Goal: Task Accomplishment & Management: Use online tool/utility

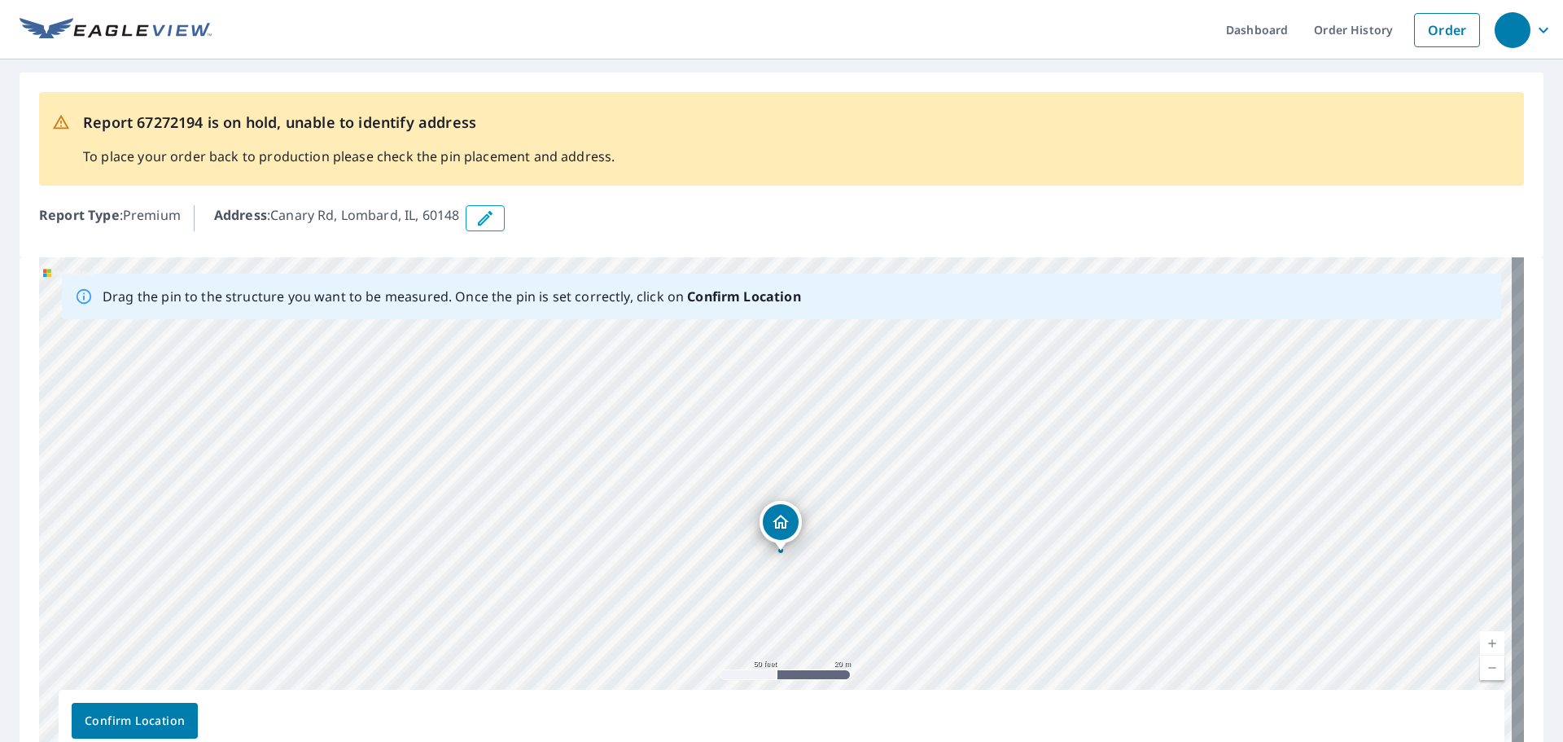
drag, startPoint x: 564, startPoint y: 493, endPoint x: 175, endPoint y: 363, distance: 410.4
click at [492, 586] on div "[GEOGRAPHIC_DATA]" at bounding box center [781, 512] width 1485 height 511
click at [494, 216] on icon "button" at bounding box center [486, 218] width 20 height 20
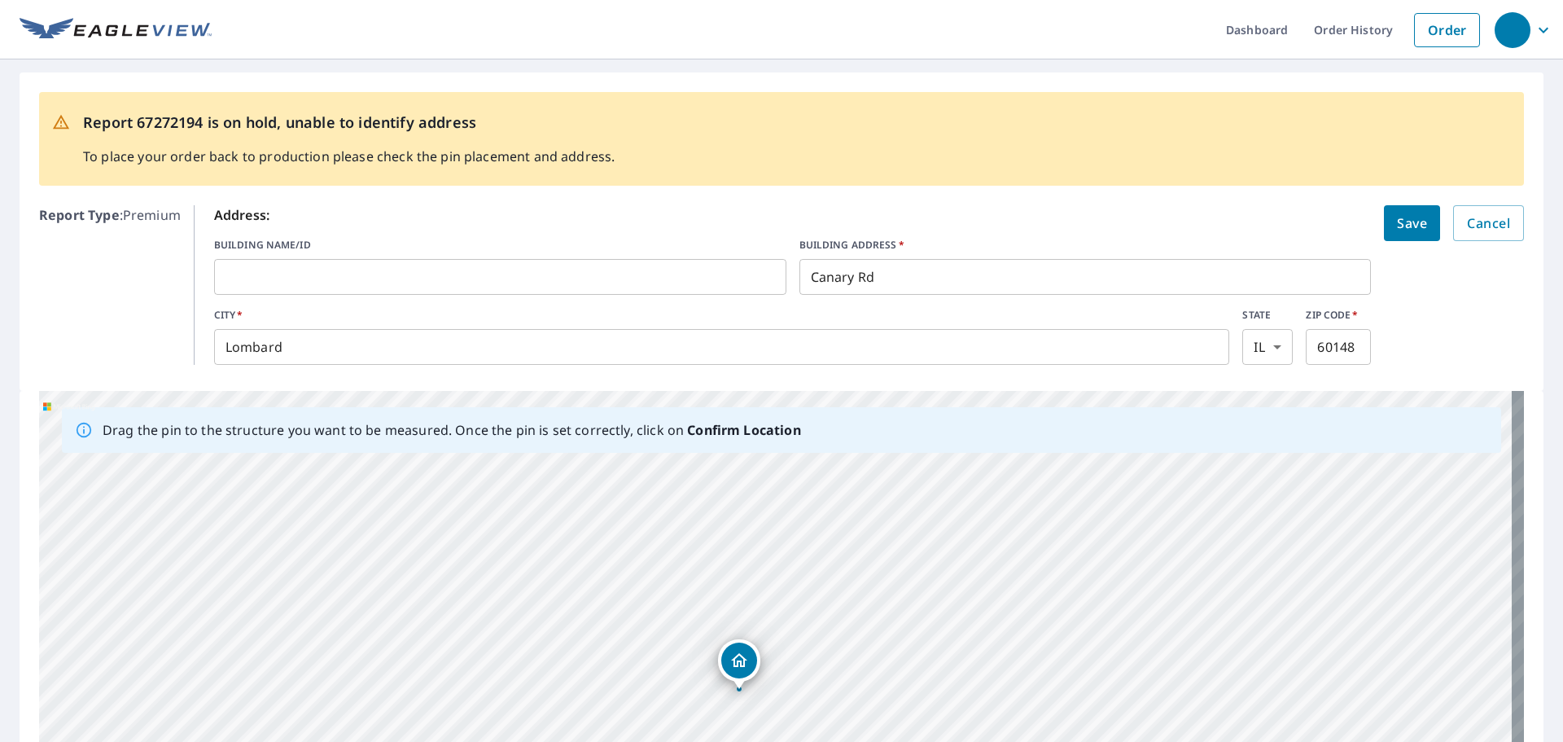
click at [116, 296] on p "Report Type : Premium" at bounding box center [110, 285] width 142 height 160
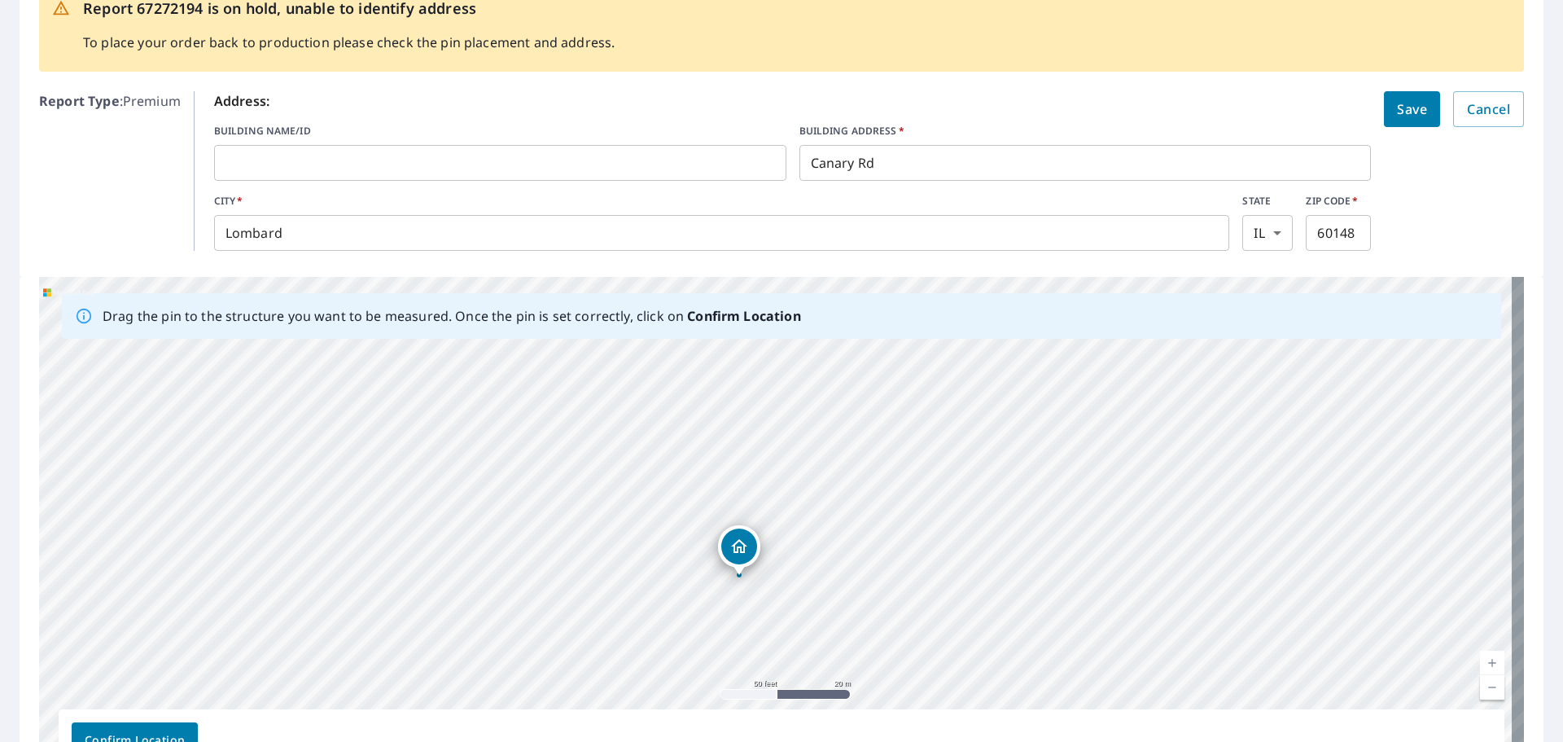
scroll to position [234, 0]
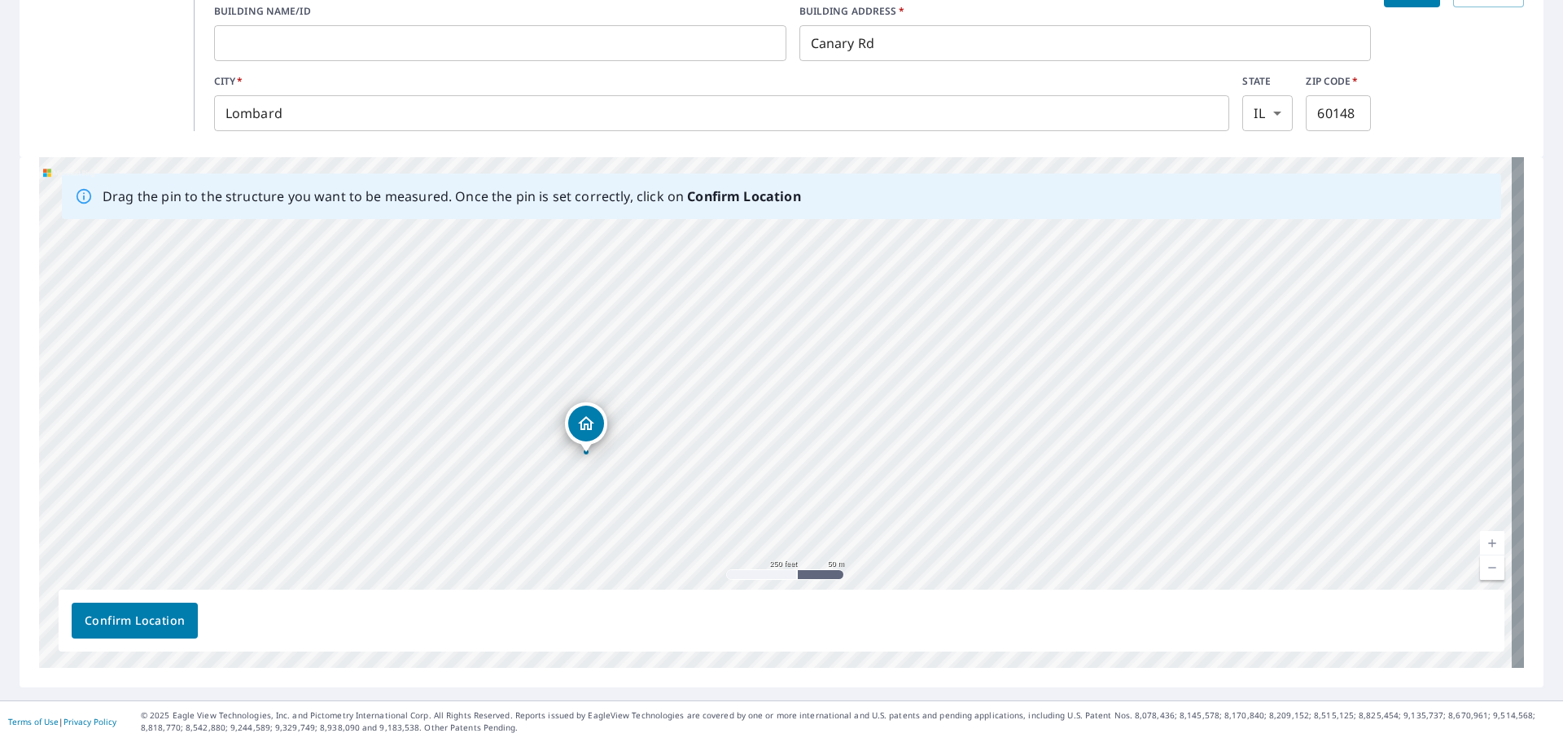
drag, startPoint x: 478, startPoint y: 369, endPoint x: 463, endPoint y: 418, distance: 51.0
click at [463, 418] on div "[GEOGRAPHIC_DATA]" at bounding box center [781, 412] width 1485 height 511
drag, startPoint x: 856, startPoint y: 353, endPoint x: 637, endPoint y: 519, distance: 274.4
click at [637, 519] on div "[GEOGRAPHIC_DATA]" at bounding box center [781, 412] width 1485 height 511
drag, startPoint x: 436, startPoint y: 399, endPoint x: 533, endPoint y: 459, distance: 114.1
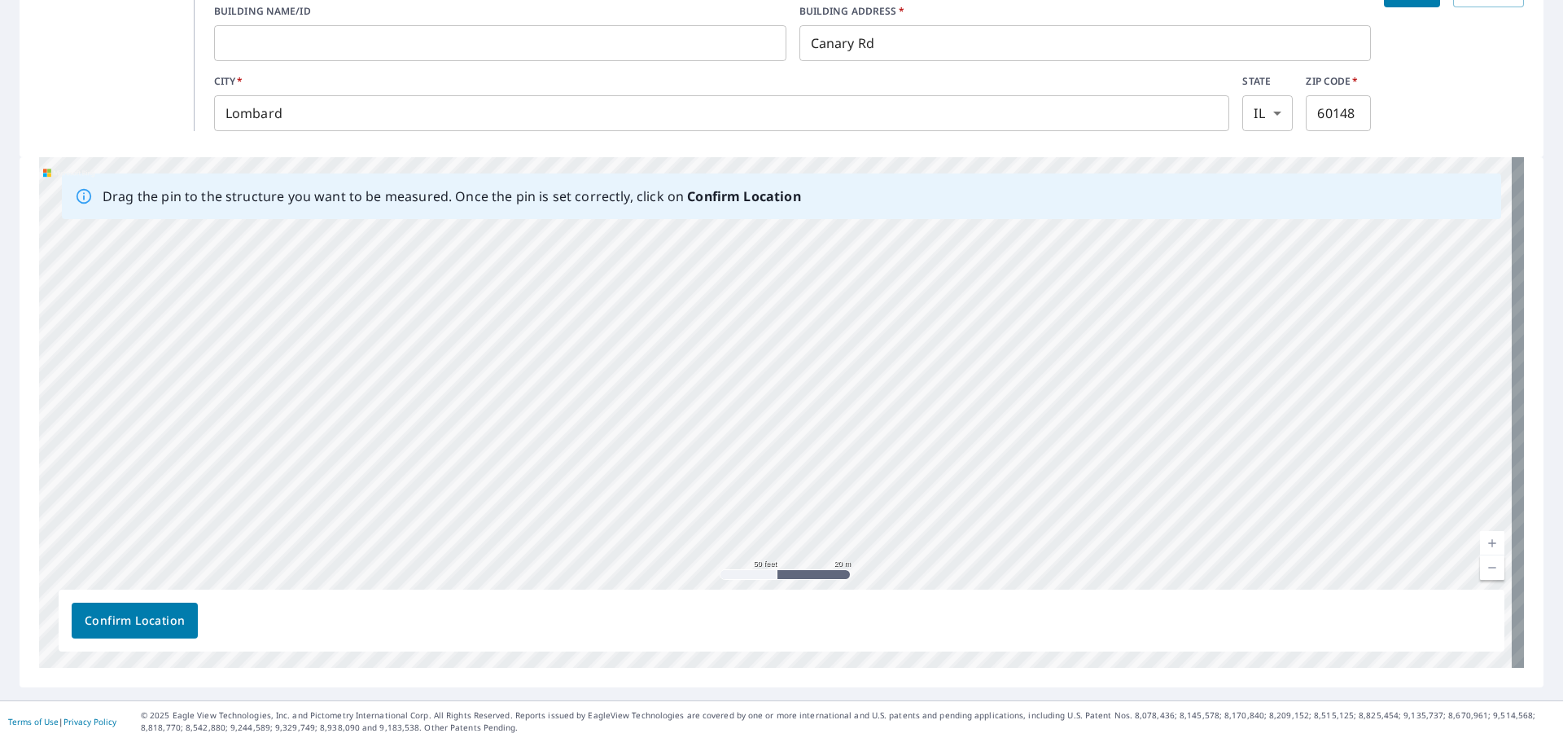
click at [533, 459] on div "[GEOGRAPHIC_DATA]" at bounding box center [781, 412] width 1485 height 511
drag, startPoint x: 483, startPoint y: 411, endPoint x: 528, endPoint y: 344, distance: 80.4
click at [528, 344] on div "[GEOGRAPHIC_DATA]" at bounding box center [781, 412] width 1485 height 511
drag, startPoint x: 608, startPoint y: 428, endPoint x: 623, endPoint y: 219, distance: 209.8
click at [625, 218] on div "Drag the pin to the structure you want to be measured. Once the pin is set corr…" at bounding box center [781, 412] width 1485 height 511
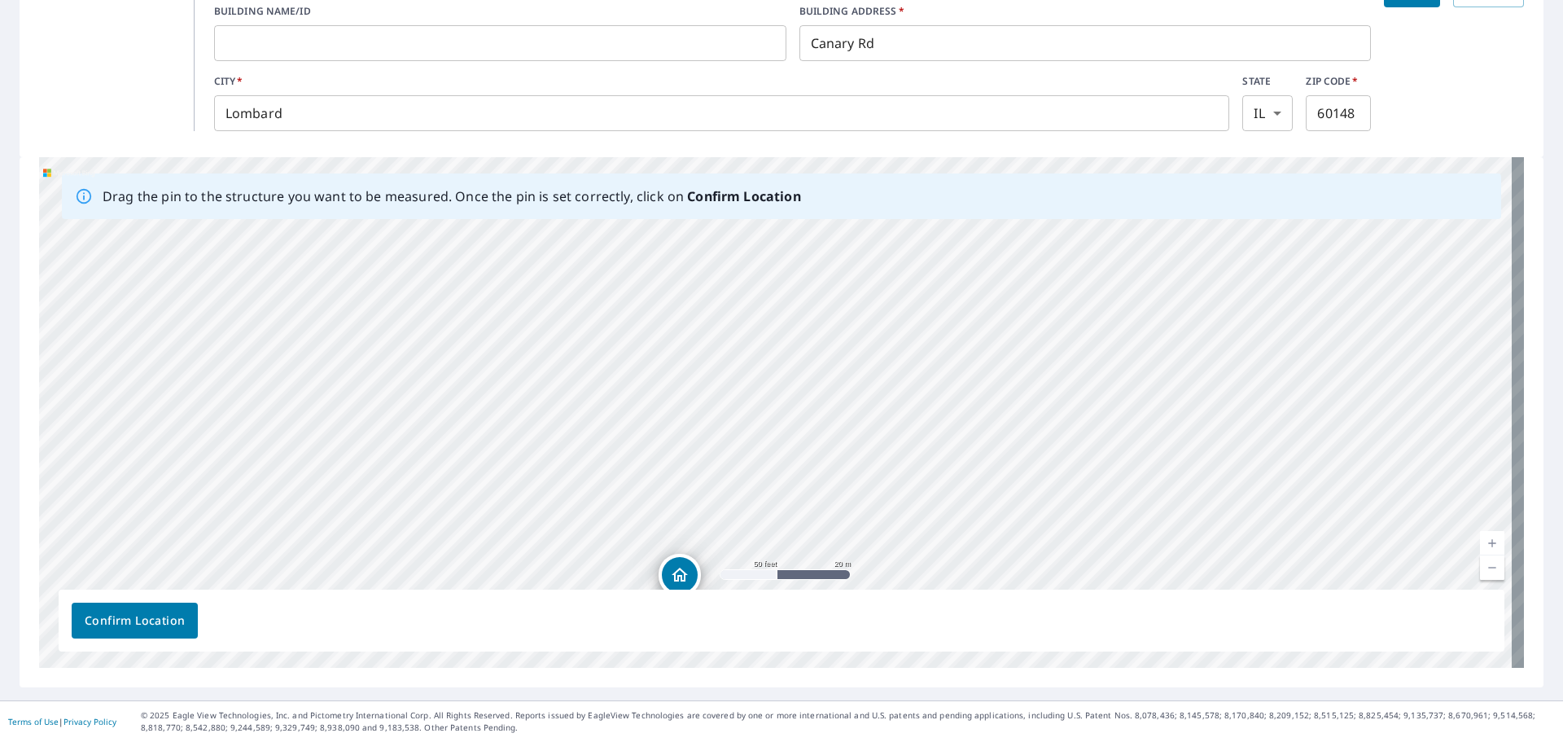
drag, startPoint x: 635, startPoint y: 299, endPoint x: 687, endPoint y: 177, distance: 132.8
click at [687, 177] on div "Drag the pin to the structure you want to be measured. Once the pin is set corr…" at bounding box center [781, 412] width 1485 height 511
click at [682, 374] on div "[GEOGRAPHIC_DATA]" at bounding box center [781, 412] width 1485 height 511
drag, startPoint x: 655, startPoint y: 515, endPoint x: 687, endPoint y: 217, distance: 299.7
click at [687, 217] on div "Drag the pin to the structure you want to be measured. Once the pin is set corr…" at bounding box center [781, 412] width 1485 height 511
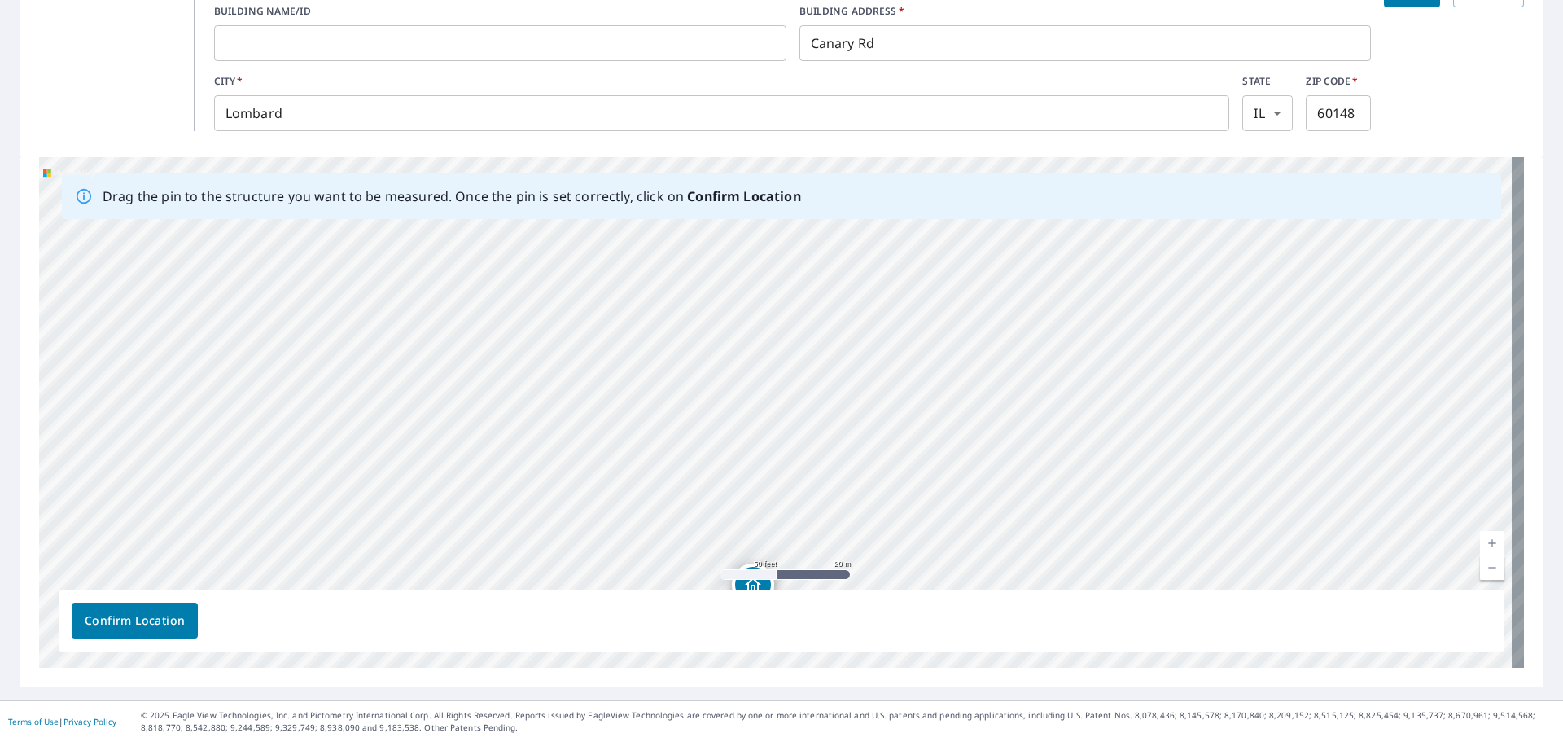
drag, startPoint x: 725, startPoint y: 411, endPoint x: 717, endPoint y: 370, distance: 41.7
click at [717, 370] on div "[GEOGRAPHIC_DATA]" at bounding box center [781, 412] width 1485 height 511
drag, startPoint x: 700, startPoint y: 537, endPoint x: 698, endPoint y: 317, distance: 219.9
click at [699, 317] on div "[GEOGRAPHIC_DATA]" at bounding box center [781, 412] width 1485 height 511
drag, startPoint x: 645, startPoint y: 391, endPoint x: 686, endPoint y: 330, distance: 73.8
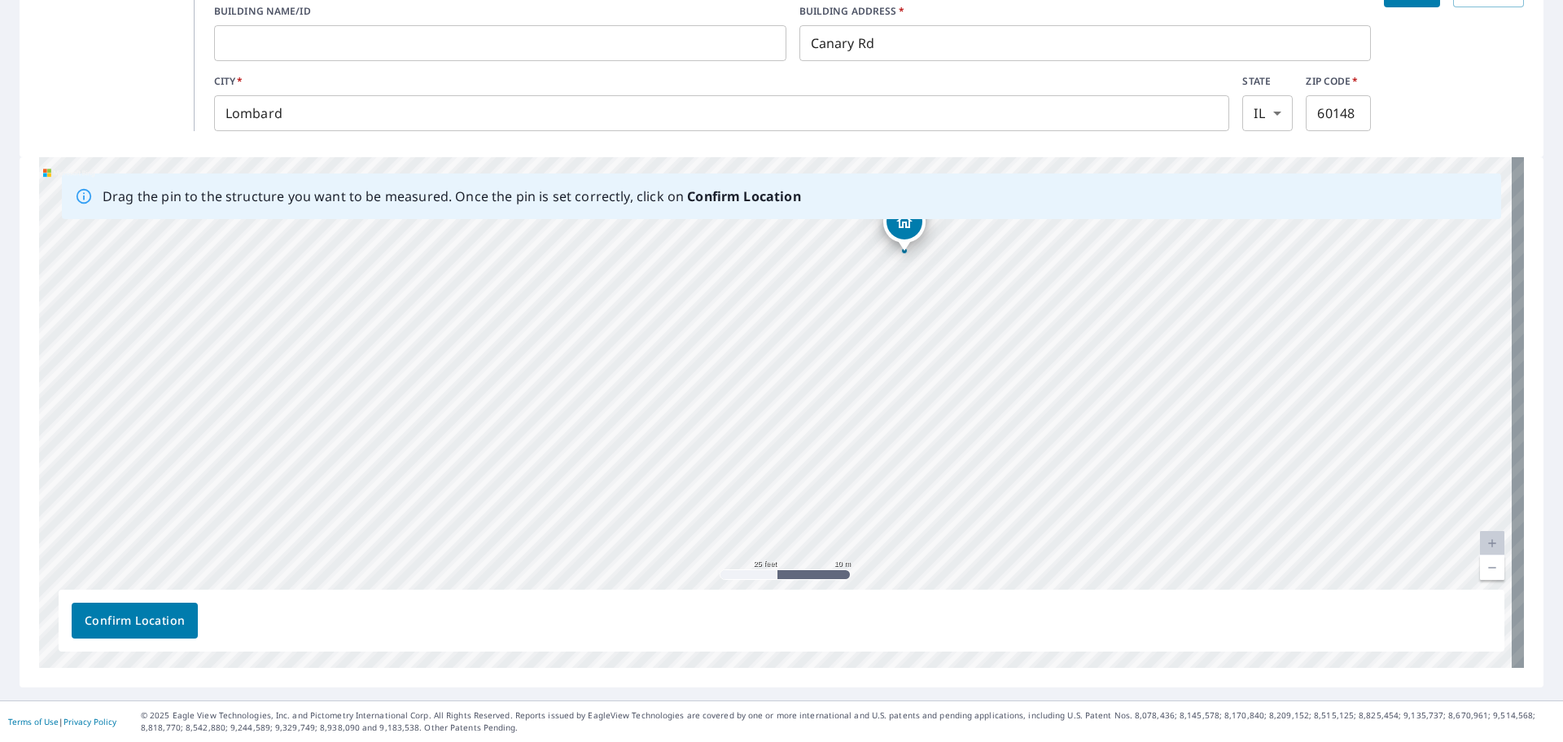
click at [686, 330] on div "[GEOGRAPHIC_DATA]" at bounding box center [781, 412] width 1485 height 511
drag, startPoint x: 913, startPoint y: 226, endPoint x: 647, endPoint y: 313, distance: 279.1
click at [150, 620] on span "Confirm Location" at bounding box center [135, 621] width 100 height 20
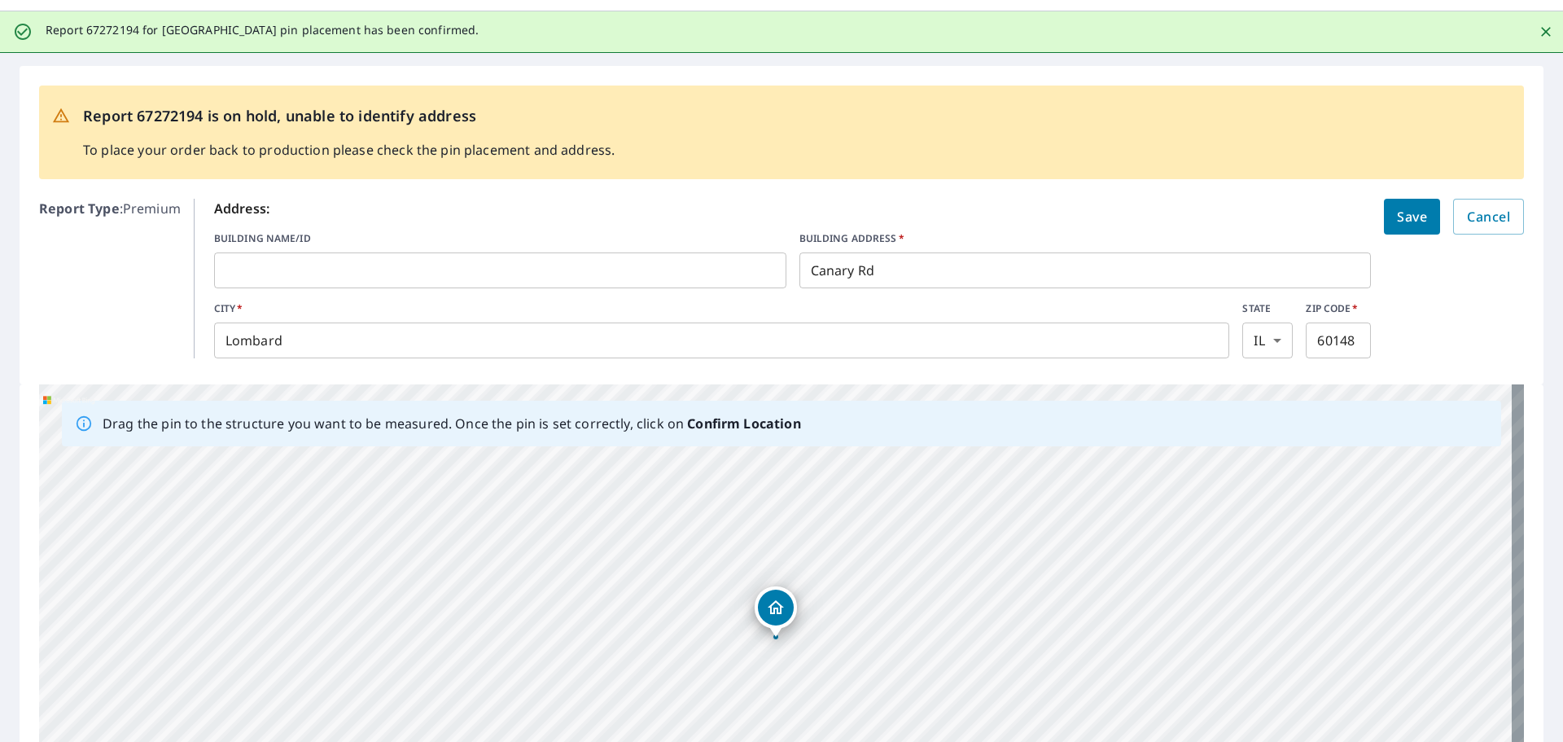
scroll to position [0, 0]
